Goal: Task Accomplishment & Management: Complete application form

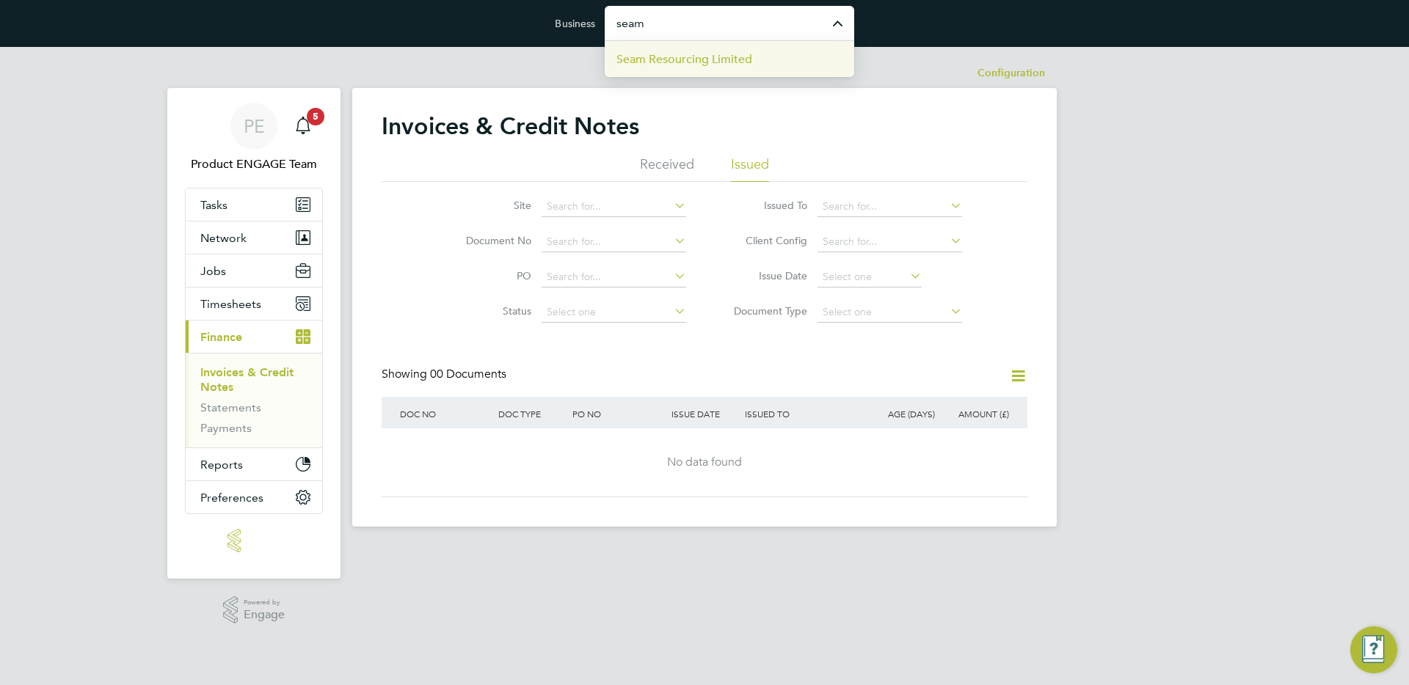
click at [702, 55] on span "Seam Resourcing Limited" at bounding box center [685, 60] width 136 height 18
type input "Seam Resourcing Limited"
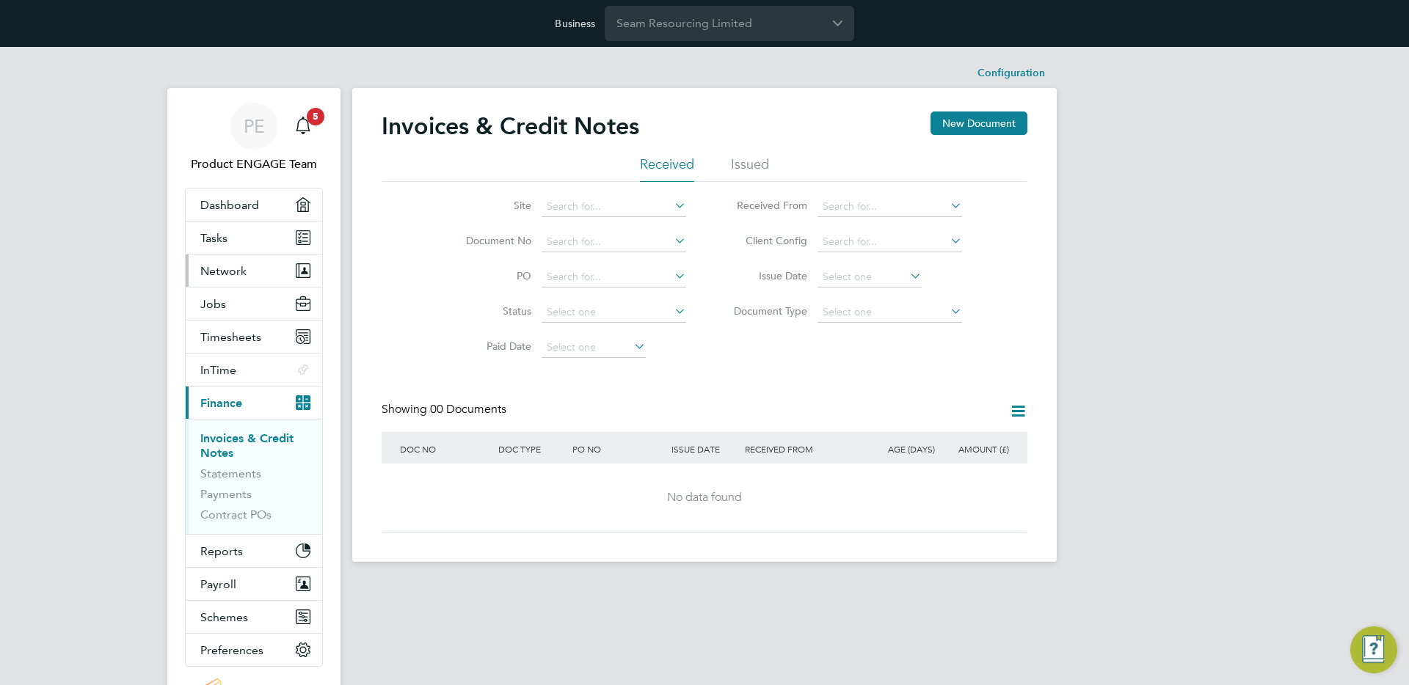
click at [232, 271] on span "Network" at bounding box center [223, 271] width 46 height 14
click at [230, 266] on span "Network" at bounding box center [223, 271] width 46 height 14
click at [248, 274] on button "Network" at bounding box center [254, 271] width 137 height 32
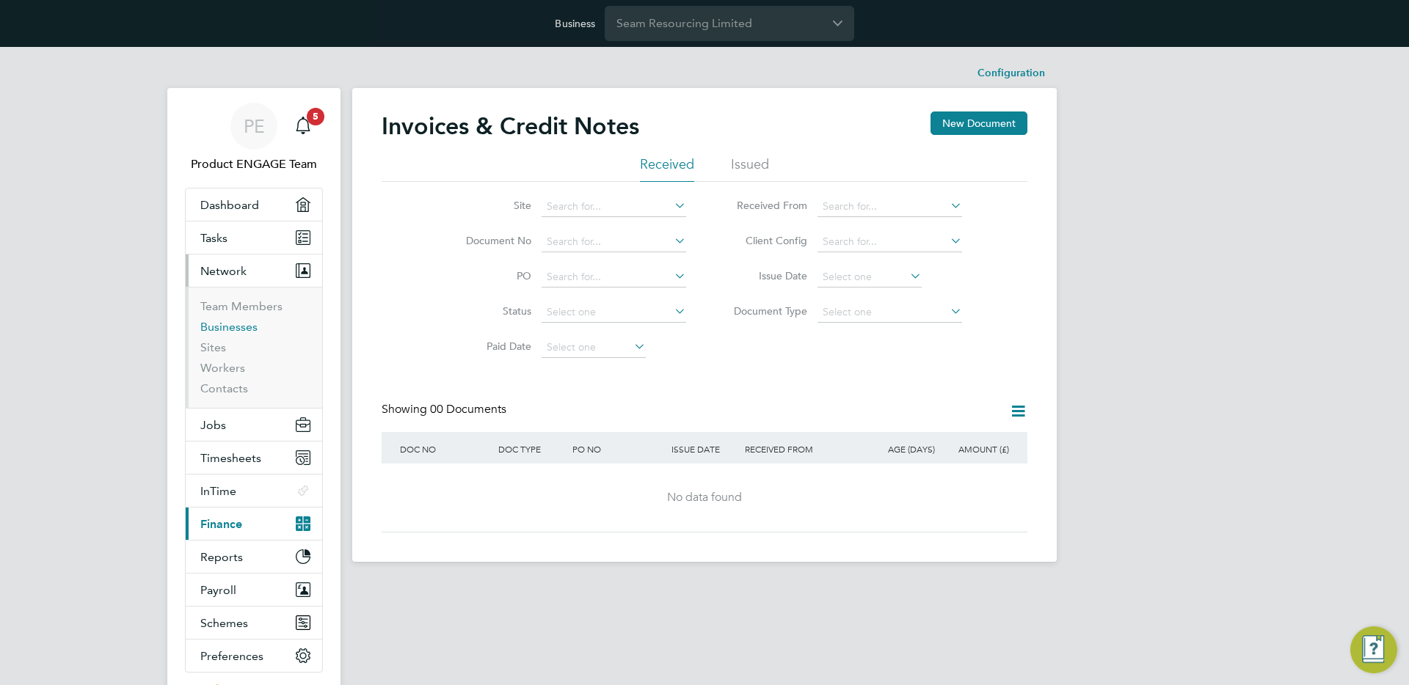
click at [219, 322] on link "Businesses" at bounding box center [228, 327] width 57 height 14
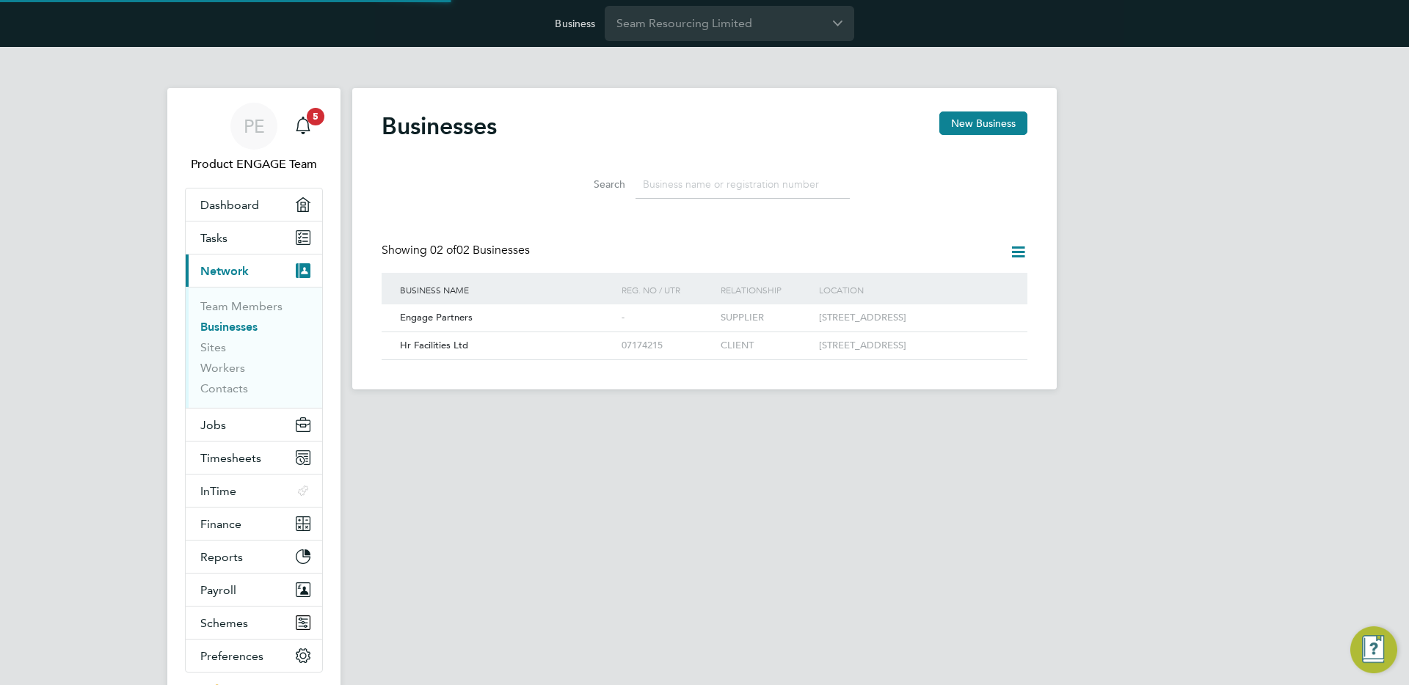
scroll to position [28, 223]
click at [466, 352] on span "Hr Facilities Ltd" at bounding box center [434, 345] width 68 height 12
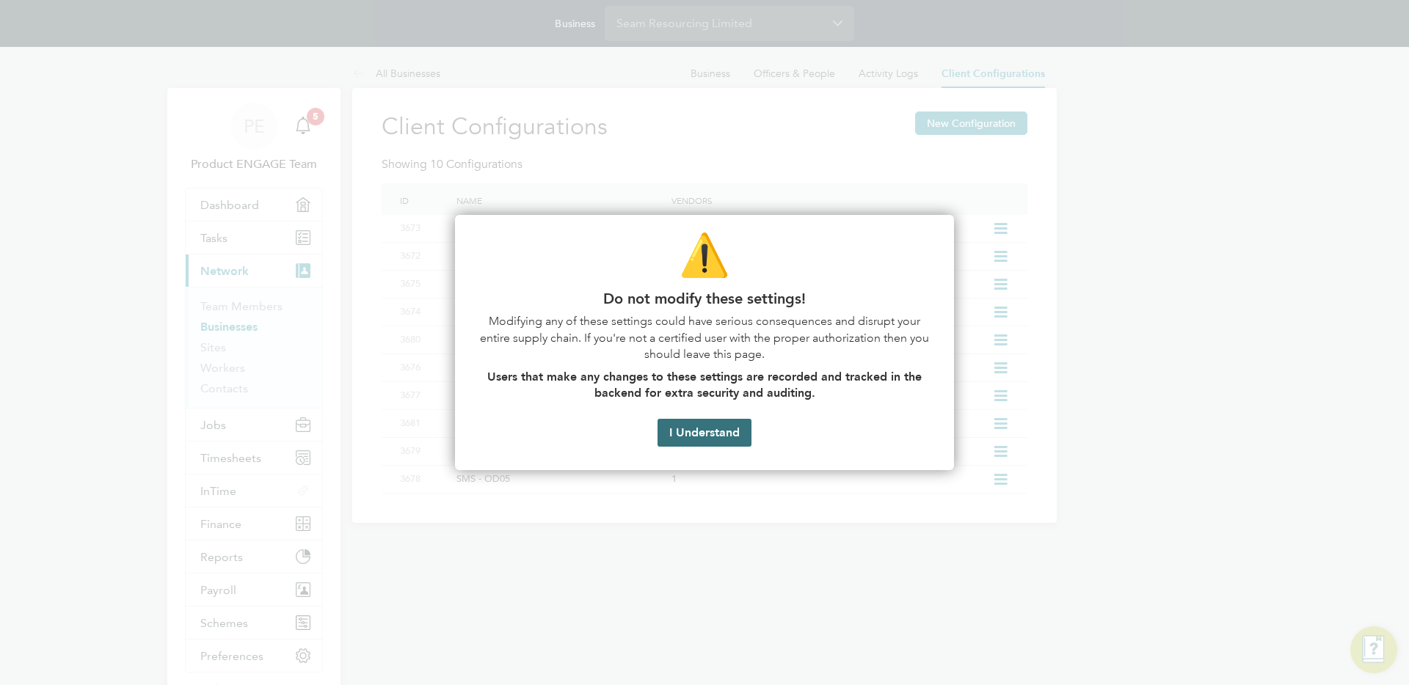
click at [716, 426] on button "I Understand" at bounding box center [705, 433] width 94 height 28
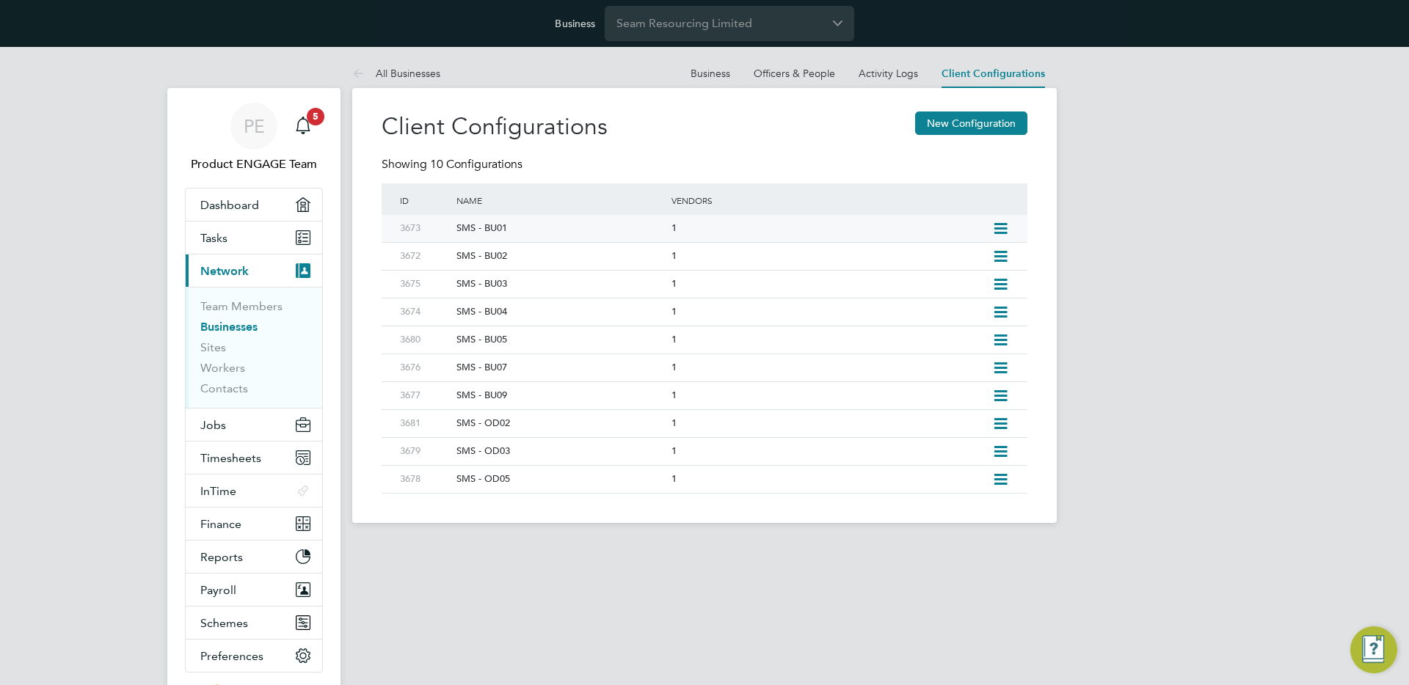
click at [1010, 234] on icon at bounding box center [1001, 229] width 18 height 12
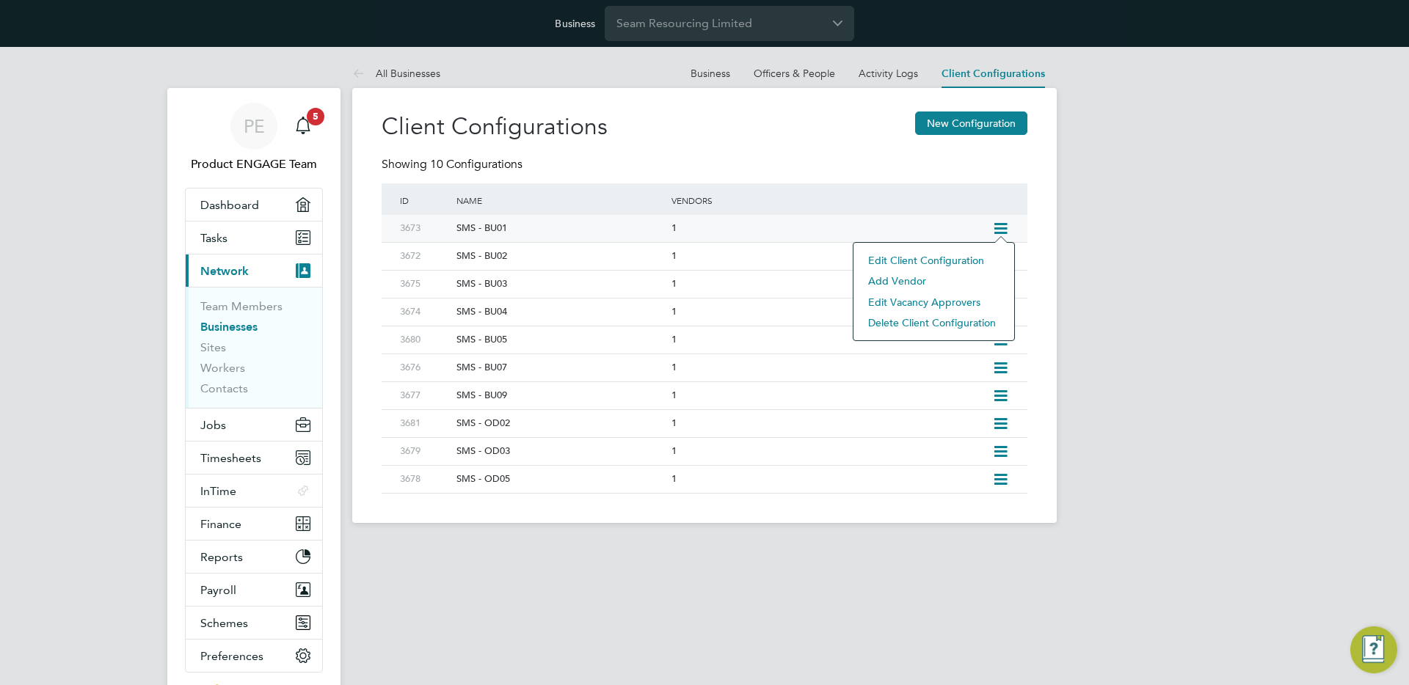
click at [936, 255] on li "Edit Client Configuration" at bounding box center [934, 260] width 146 height 21
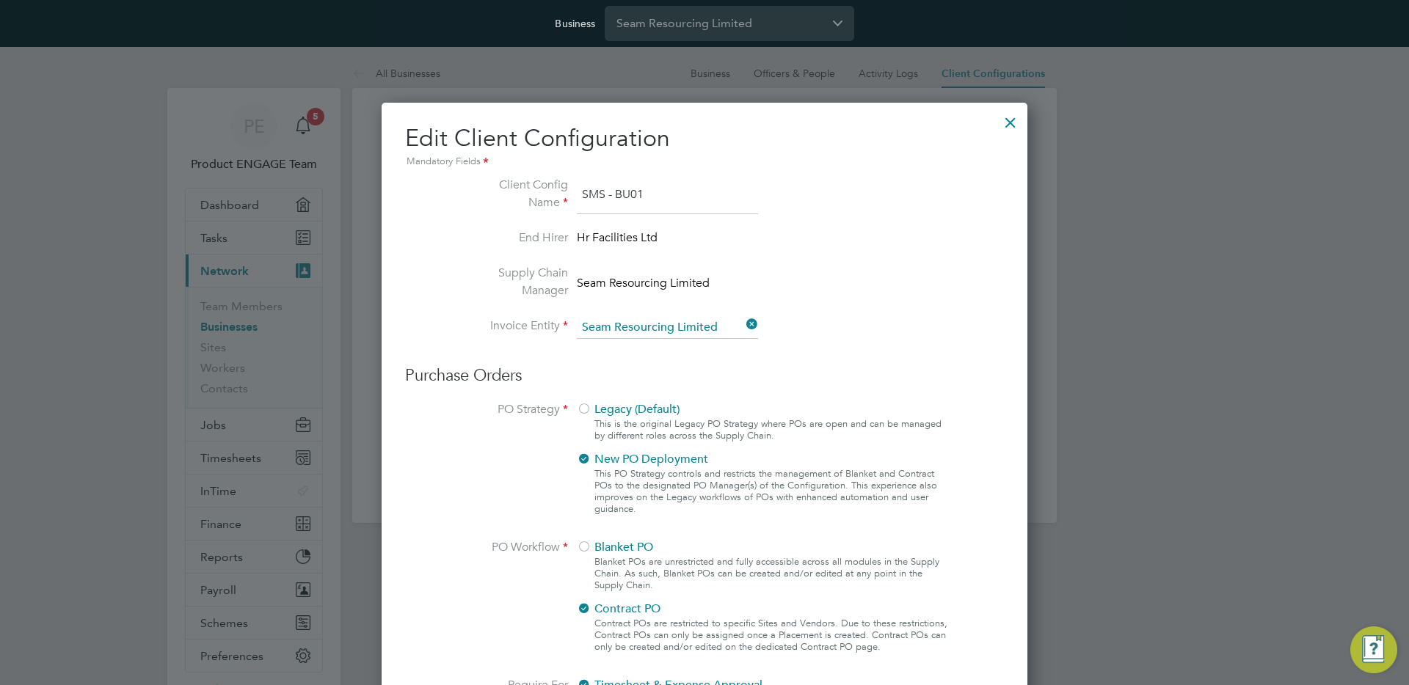
click at [1014, 124] on div at bounding box center [1010, 119] width 26 height 26
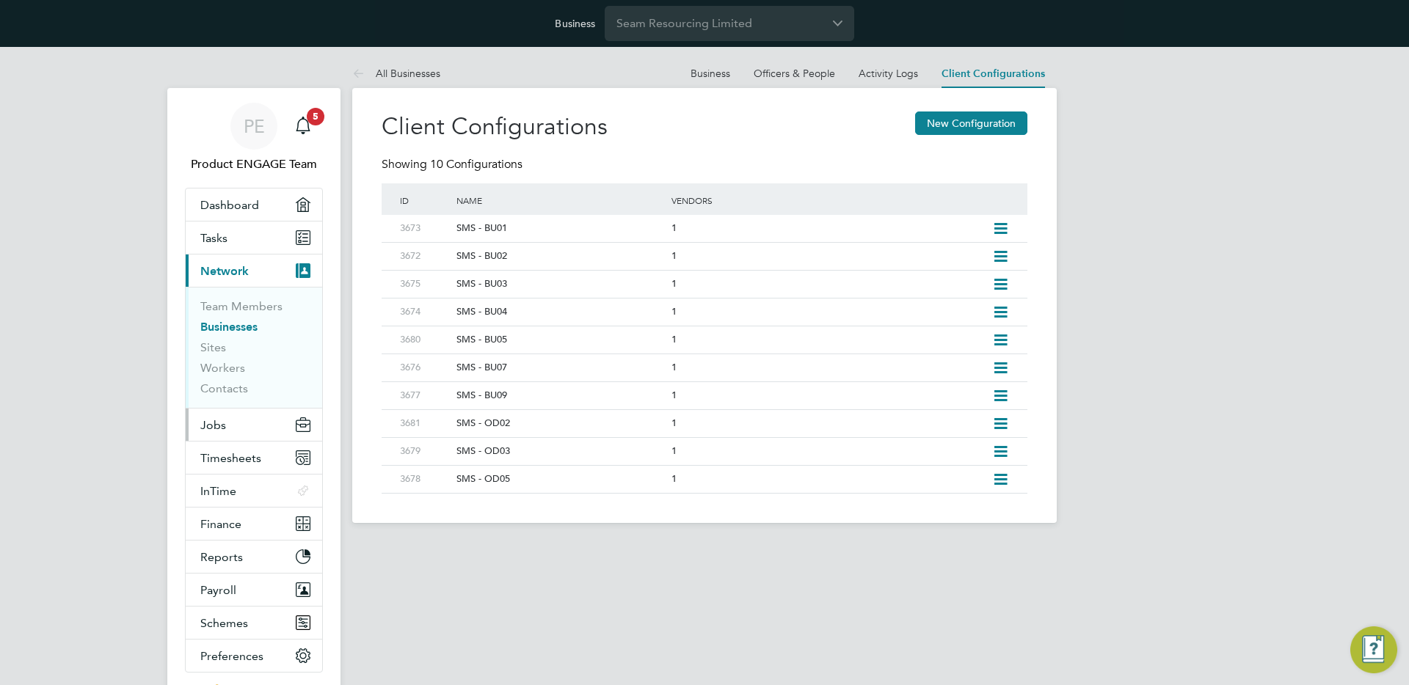
click at [219, 423] on span "Jobs" at bounding box center [213, 425] width 26 height 14
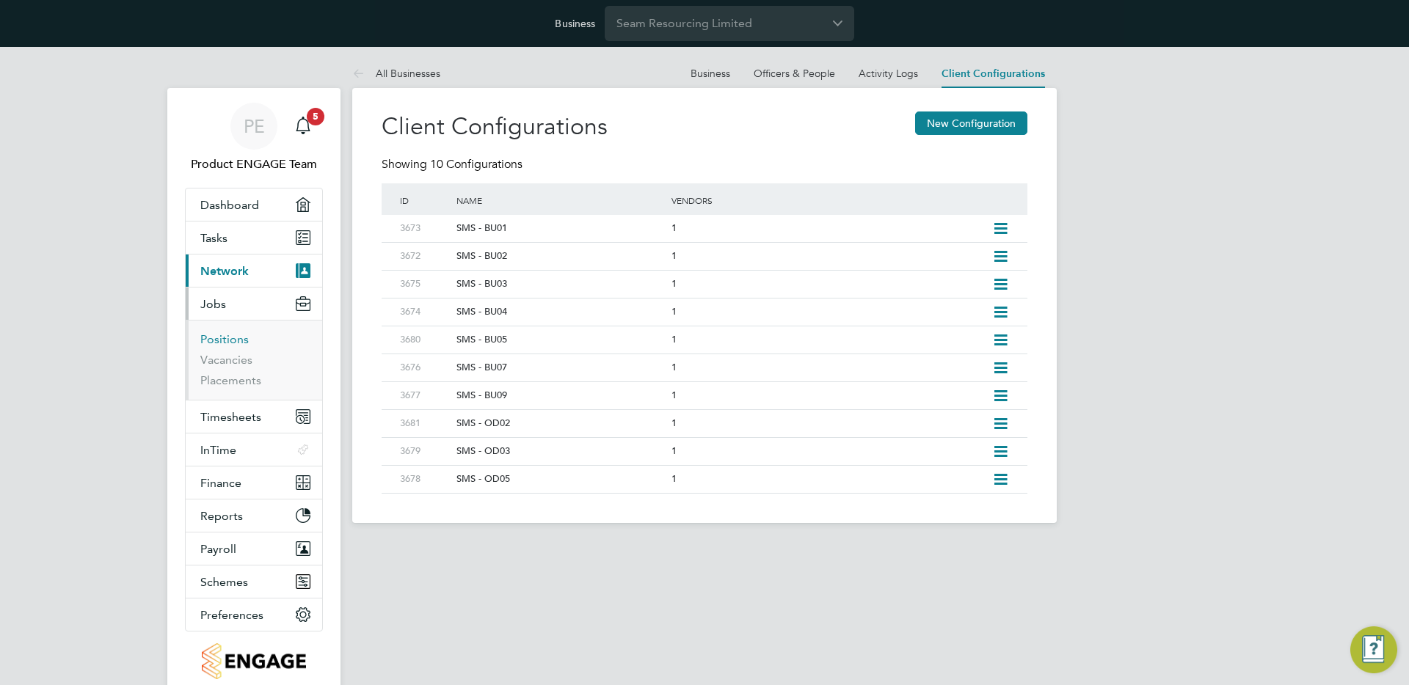
click at [235, 333] on link "Positions" at bounding box center [224, 339] width 48 height 14
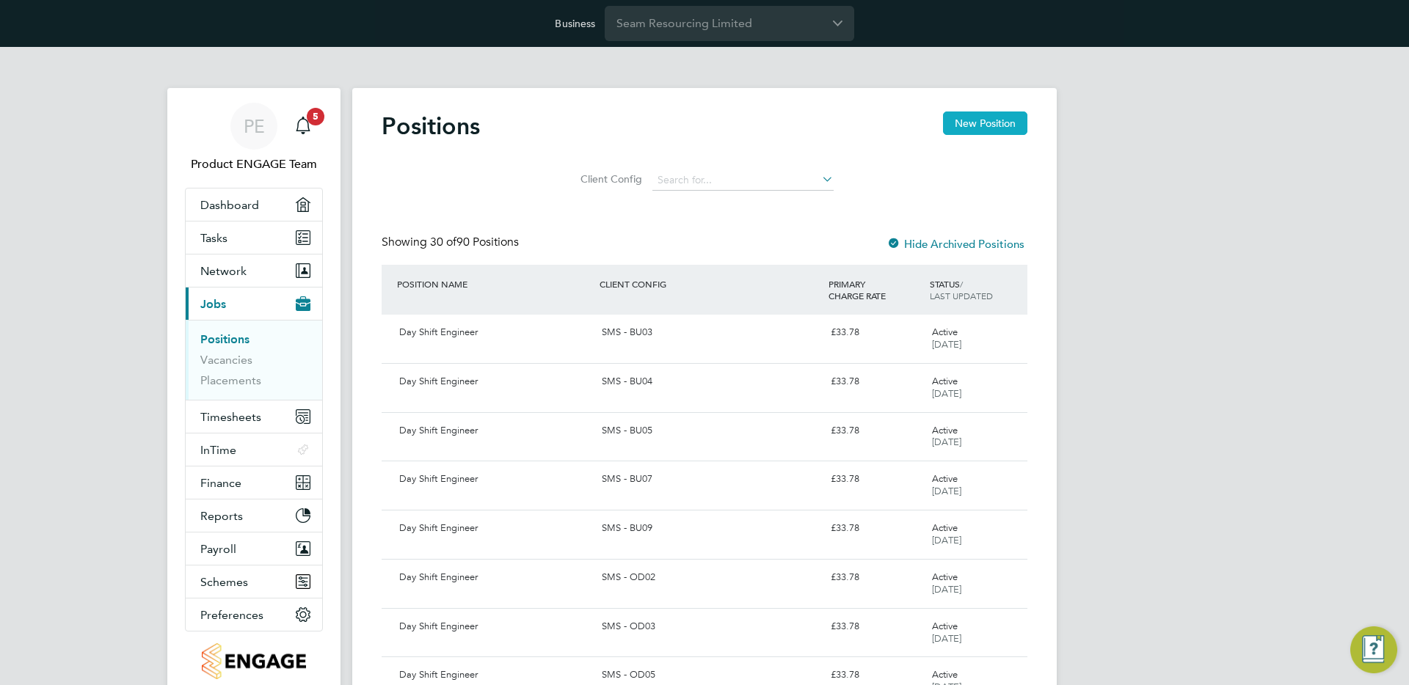
click at [992, 126] on button "New Position" at bounding box center [985, 123] width 84 height 23
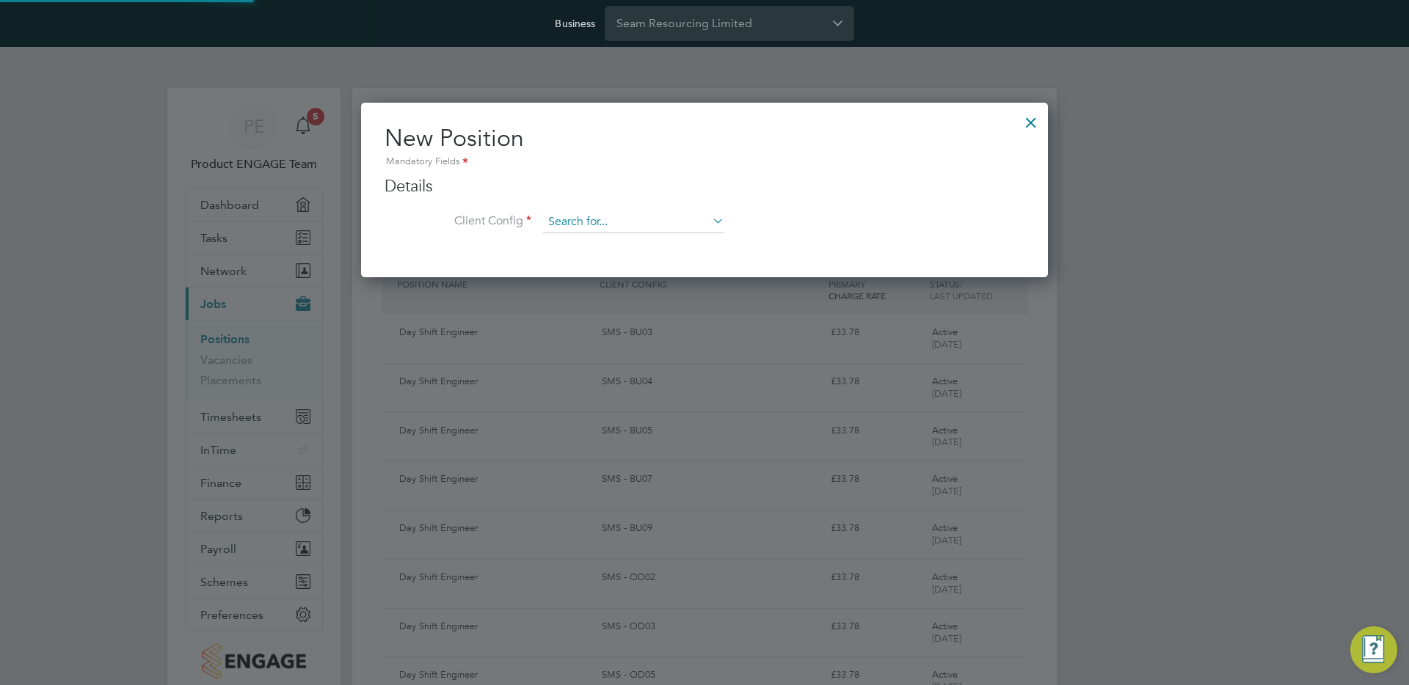
scroll to position [176, 688]
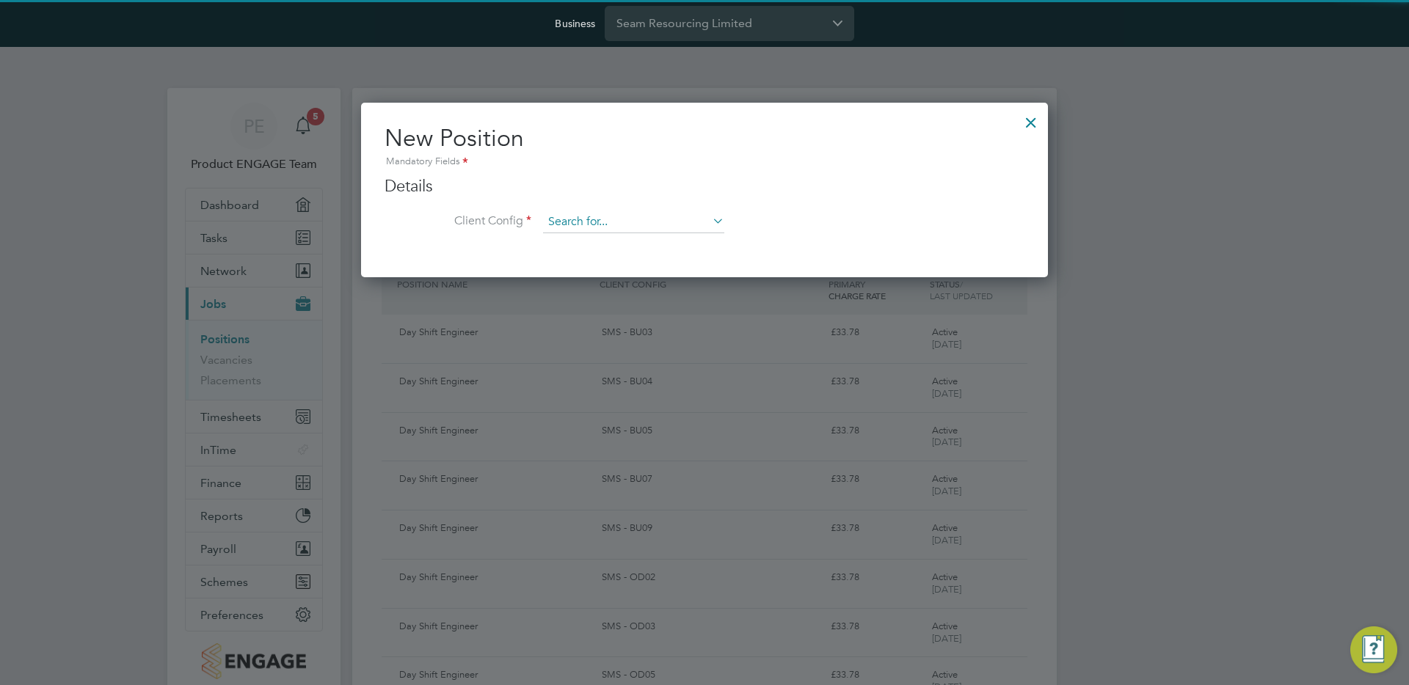
click at [608, 219] on input at bounding box center [633, 222] width 181 height 22
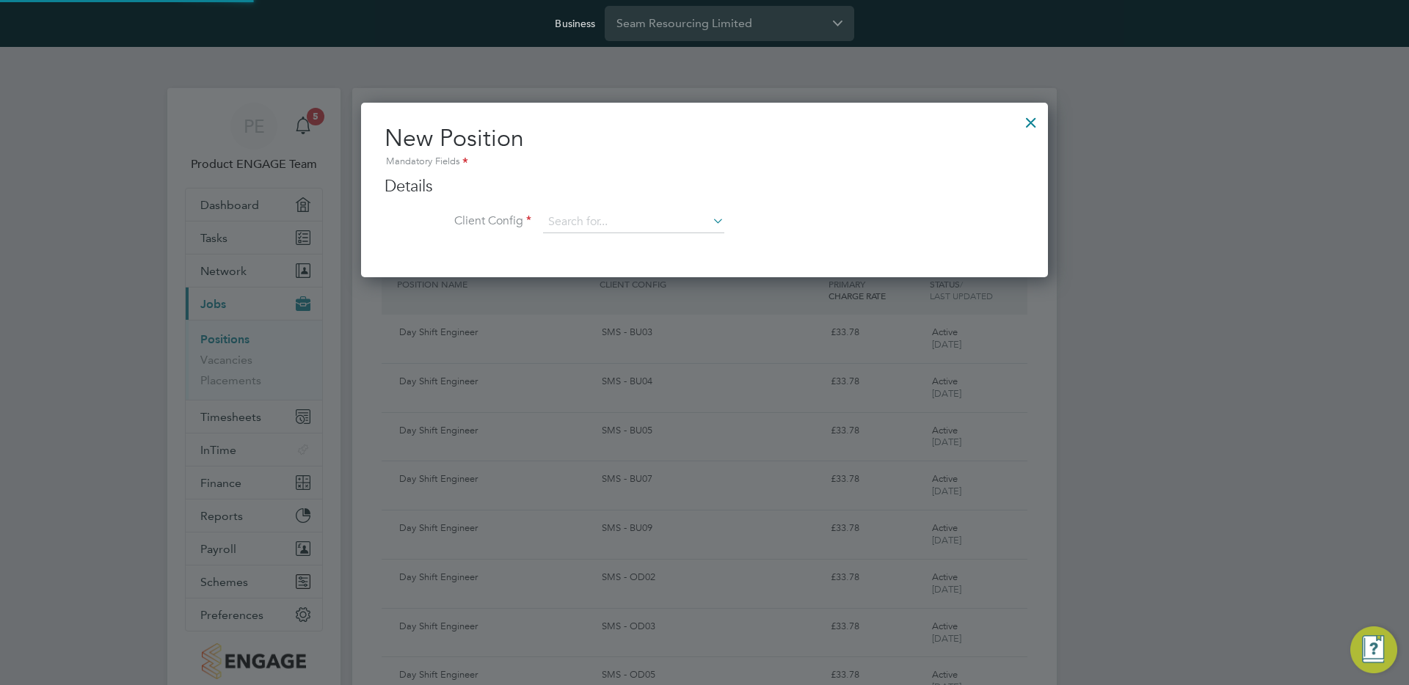
click at [601, 257] on li "SMS - BU02" at bounding box center [633, 263] width 183 height 20
type input "SMS - BU02"
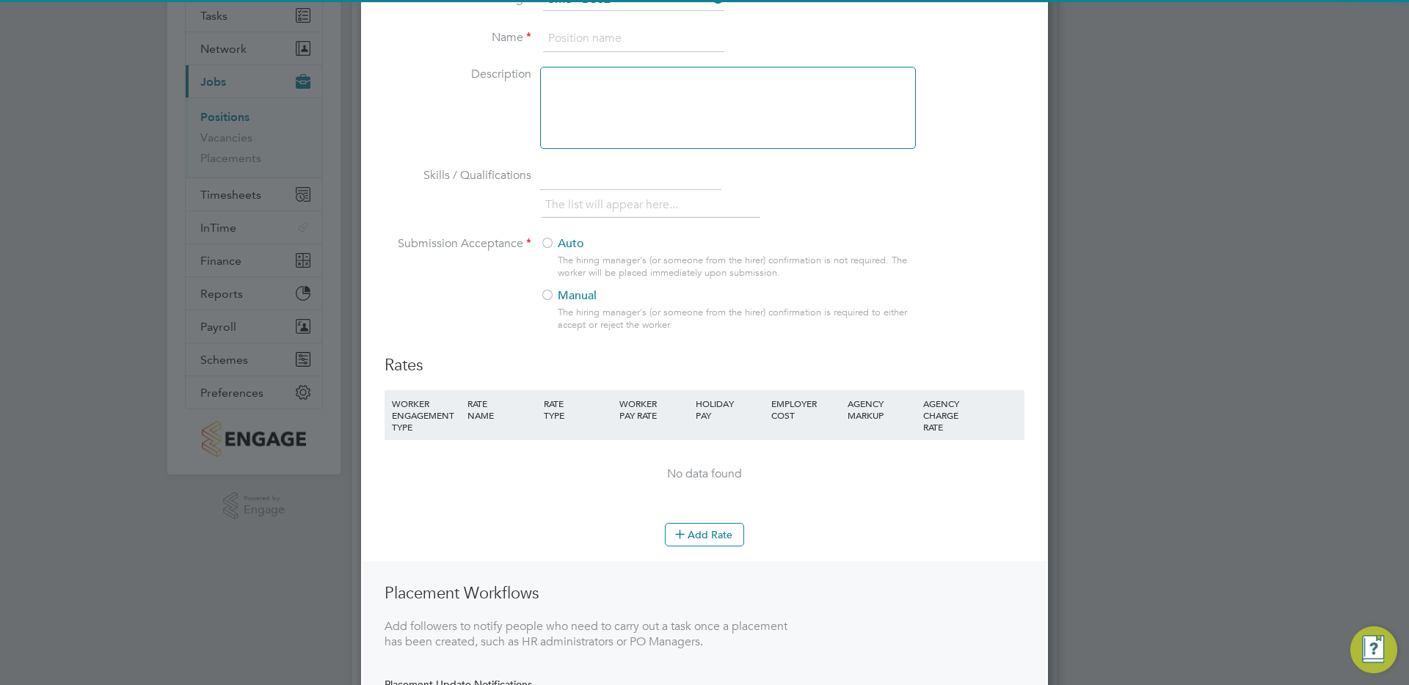
scroll to position [286, 0]
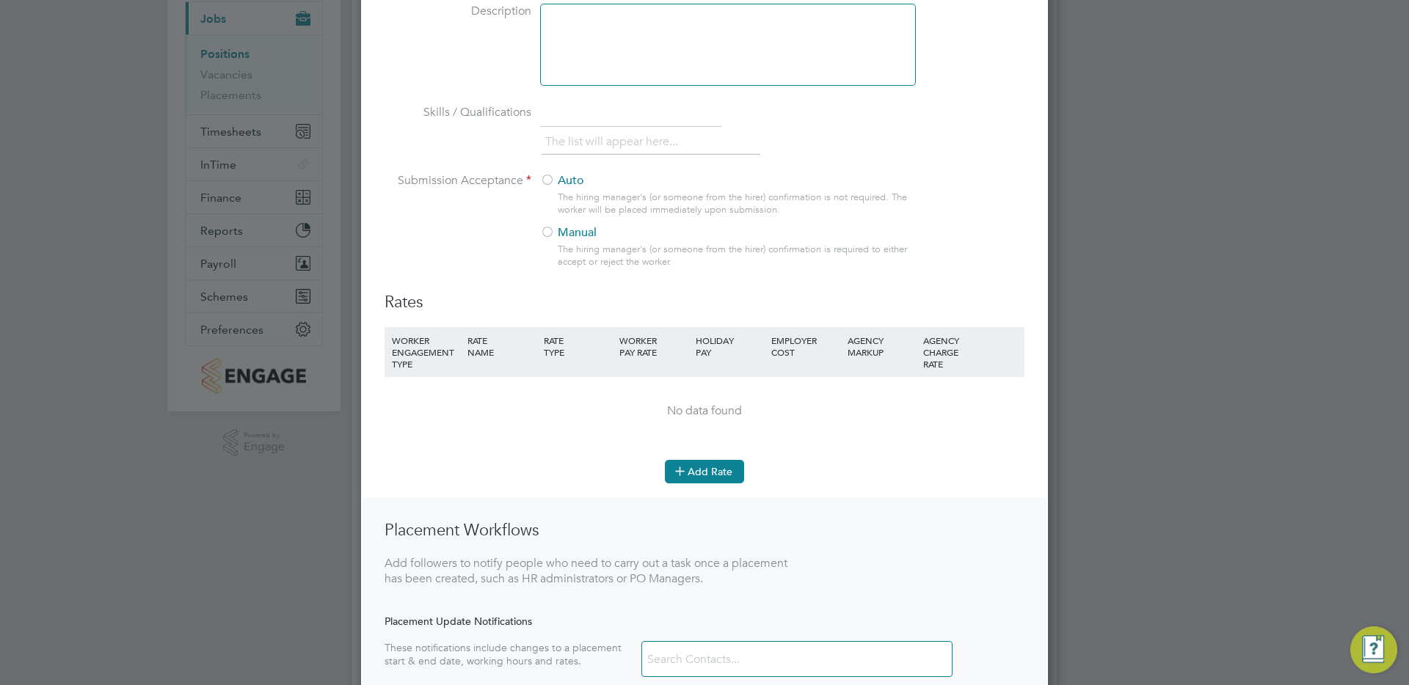
click at [685, 476] on icon at bounding box center [679, 470] width 11 height 11
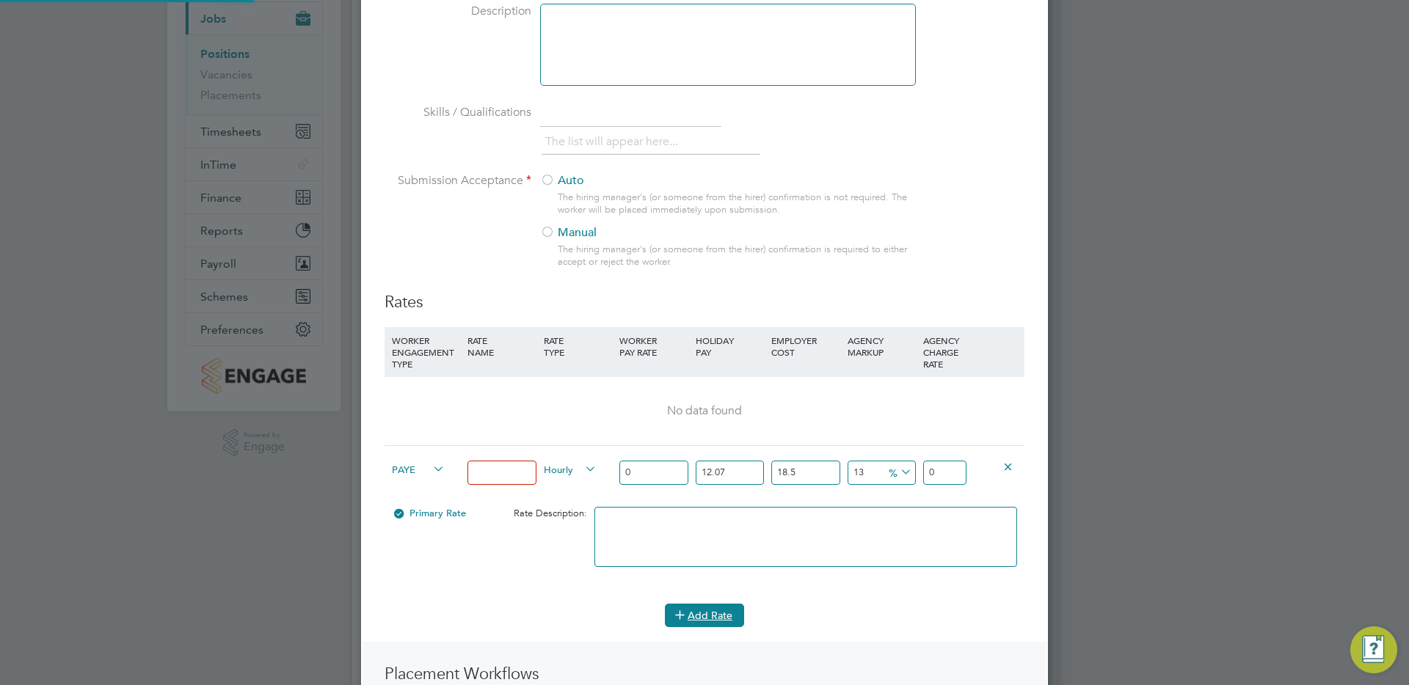
scroll to position [1041, 688]
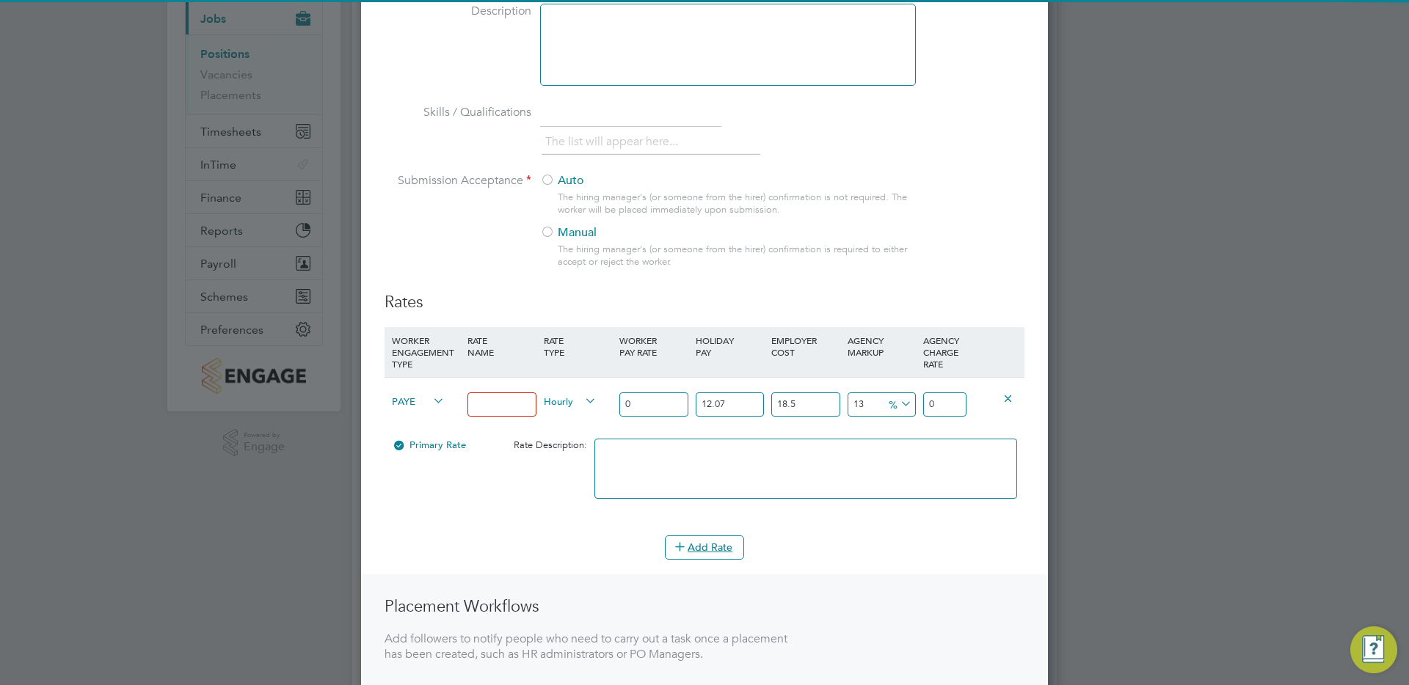
click at [430, 398] on icon at bounding box center [430, 401] width 0 height 21
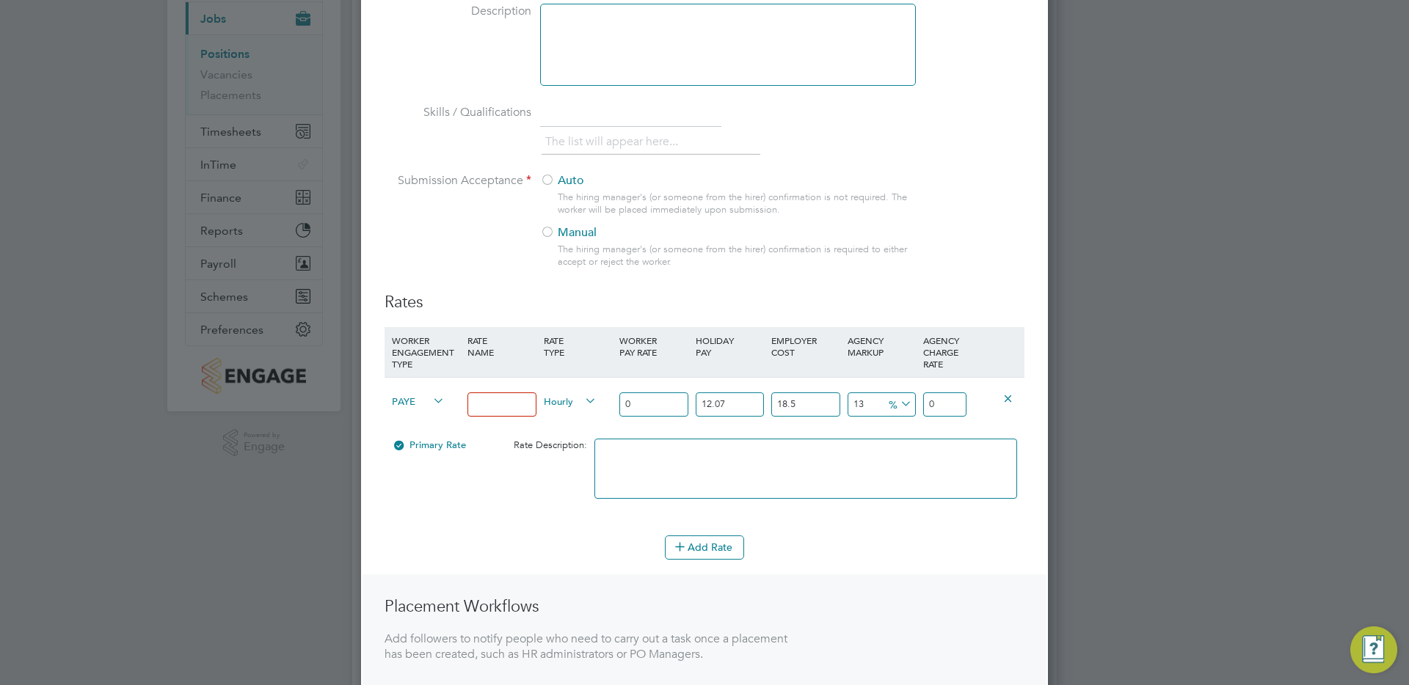
click at [430, 401] on icon at bounding box center [430, 401] width 0 height 21
click at [430, 400] on icon at bounding box center [430, 401] width 0 height 21
click at [404, 397] on span "PAYE" at bounding box center [418, 401] width 53 height 16
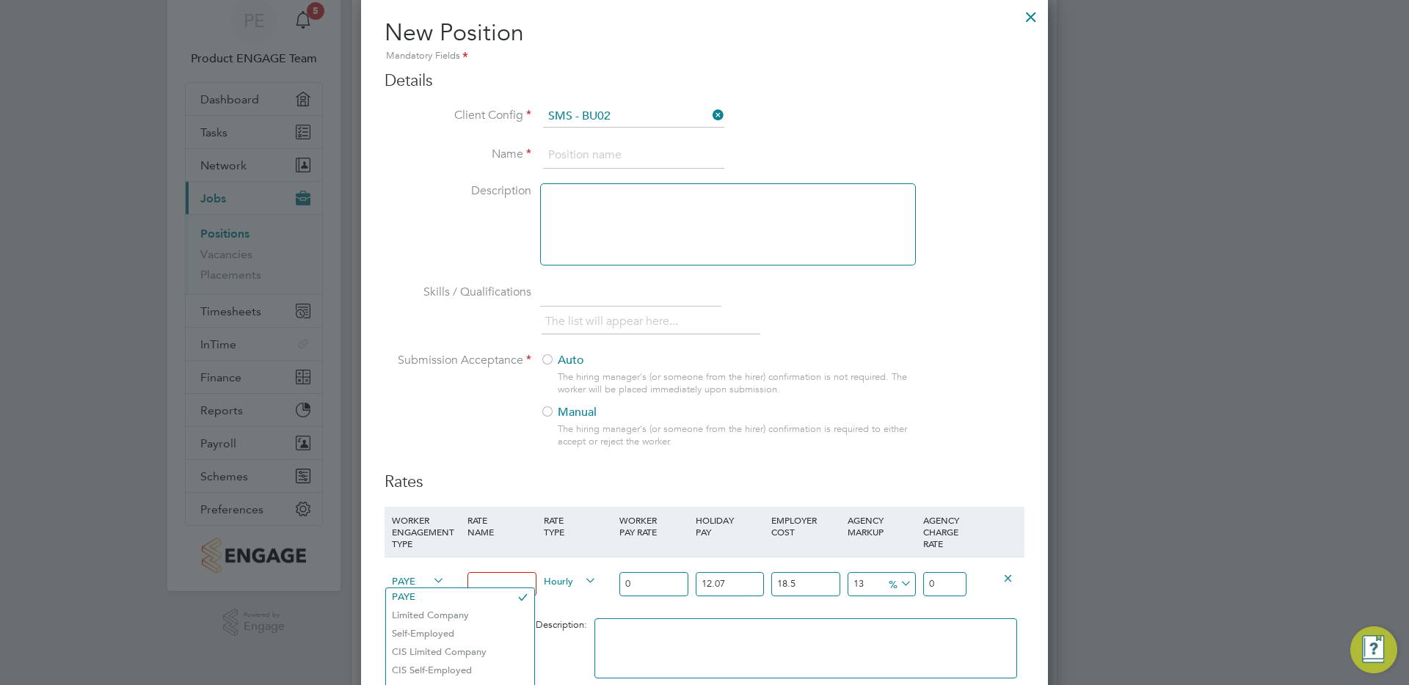
scroll to position [0, 0]
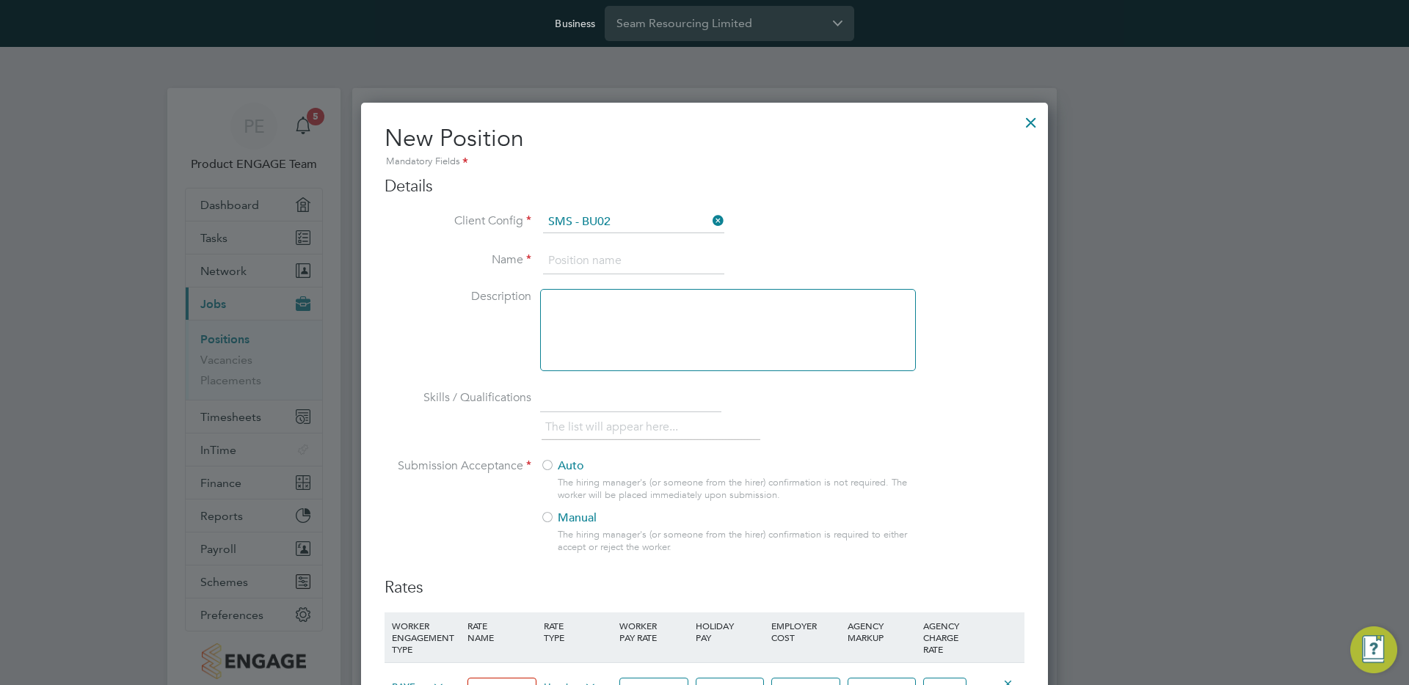
click at [1027, 123] on div at bounding box center [1031, 119] width 26 height 26
